Goal: Find specific page/section: Find specific page/section

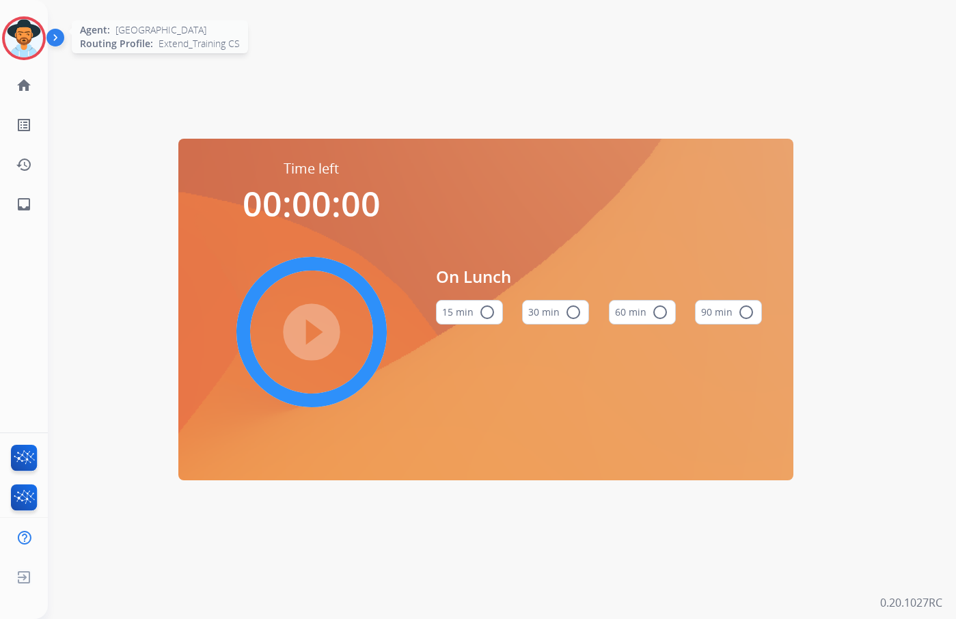
click at [29, 43] on img at bounding box center [24, 38] width 38 height 38
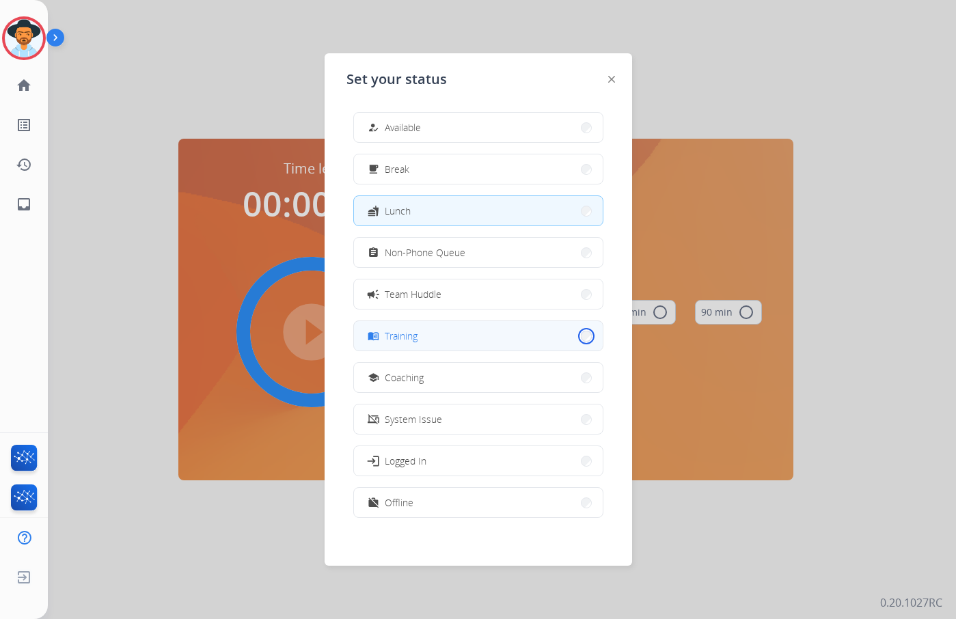
click at [575, 334] on button "menu_book Training" at bounding box center [478, 335] width 249 height 29
